Goal: Find specific page/section: Find specific page/section

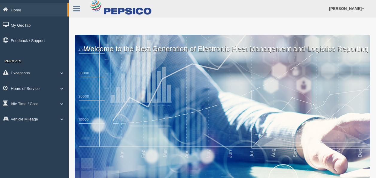
click at [59, 87] on span at bounding box center [62, 88] width 8 height 3
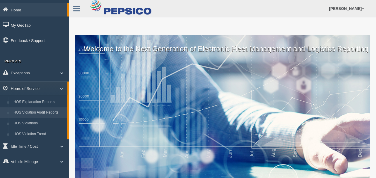
click at [58, 115] on link "HOS Violation Audit Reports" at bounding box center [39, 112] width 57 height 11
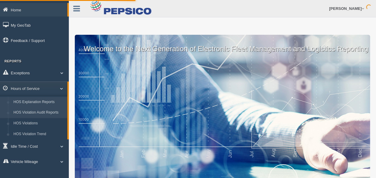
click at [57, 105] on link "HOS Explanation Reports" at bounding box center [39, 102] width 57 height 11
click at [47, 103] on link "HOS Explanation Reports" at bounding box center [39, 102] width 57 height 11
